Goal: Information Seeking & Learning: Learn about a topic

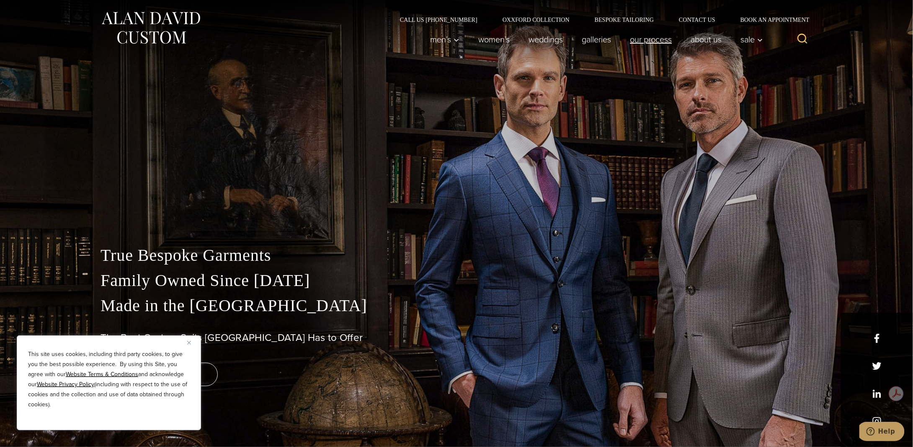
click at [640, 41] on link "Our Process" at bounding box center [651, 39] width 61 height 17
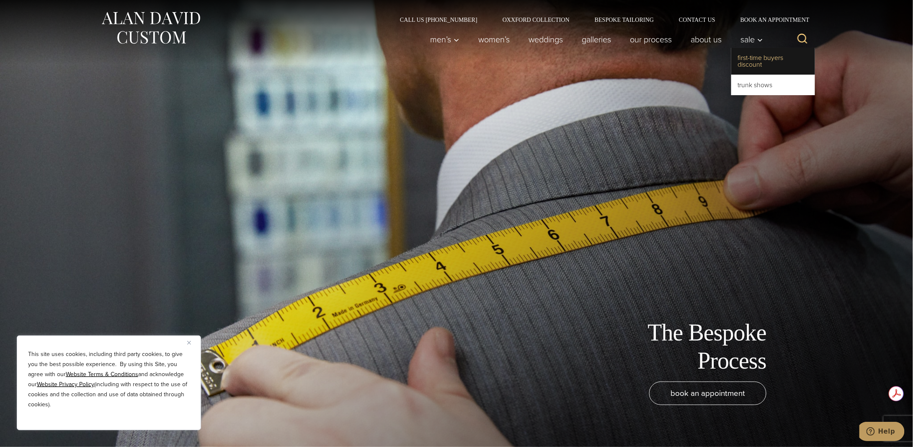
click at [751, 58] on link "First-Time Buyers Discount" at bounding box center [773, 61] width 84 height 27
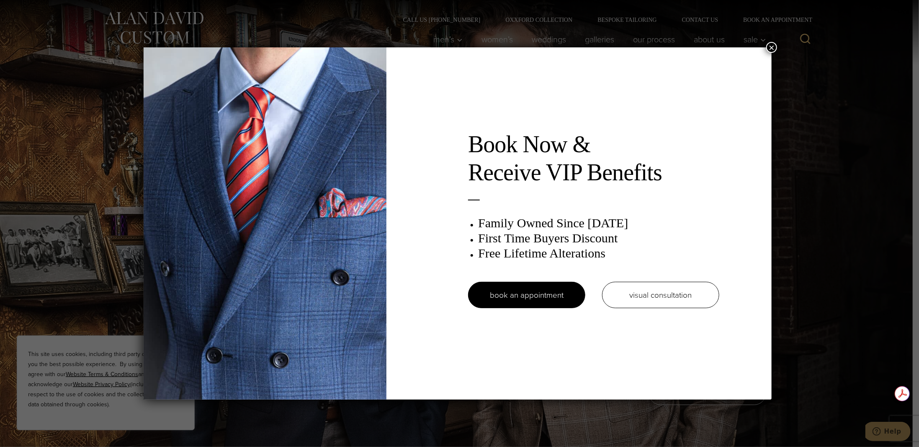
click at [777, 47] on button "×" at bounding box center [772, 47] width 11 height 11
